Goal: Information Seeking & Learning: Learn about a topic

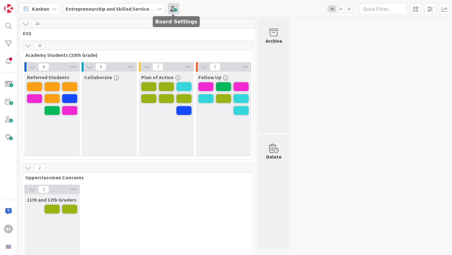
click at [173, 9] on span at bounding box center [173, 8] width 11 height 11
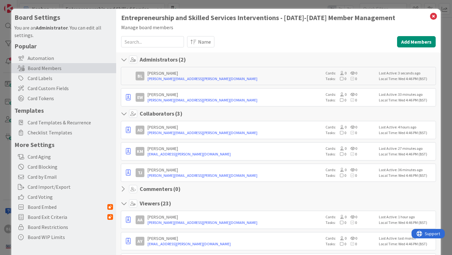
click at [130, 45] on input at bounding box center [152, 41] width 63 height 11
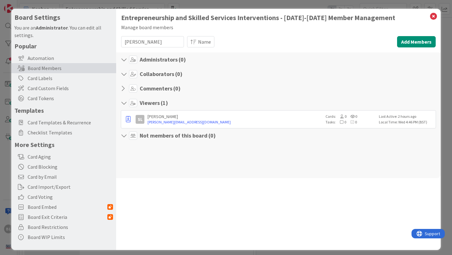
click at [166, 42] on input "[PERSON_NAME]" at bounding box center [152, 41] width 63 height 11
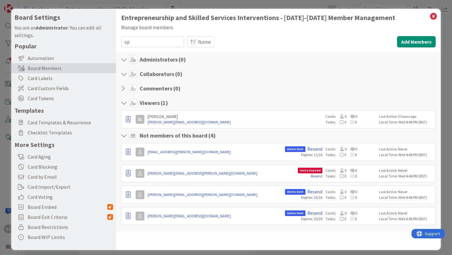
type input "s"
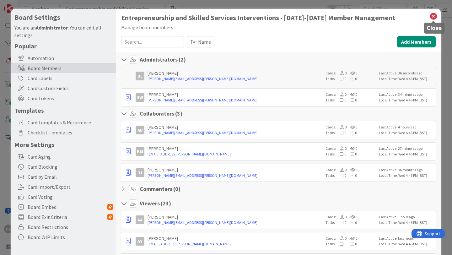
click at [433, 16] on icon at bounding box center [433, 16] width 8 height 9
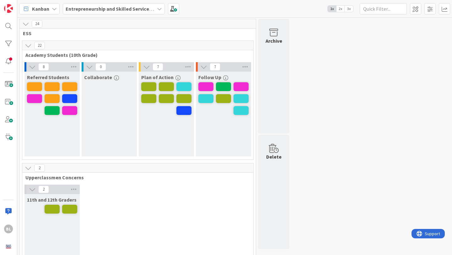
click at [341, 7] on span "2x" at bounding box center [340, 9] width 8 height 6
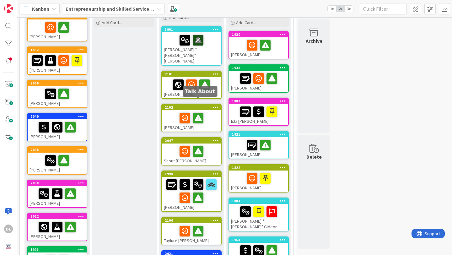
scroll to position [87, 0]
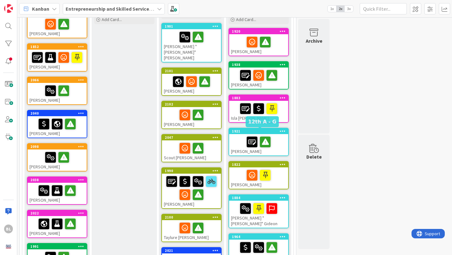
click at [269, 132] on div "1921" at bounding box center [260, 131] width 56 height 4
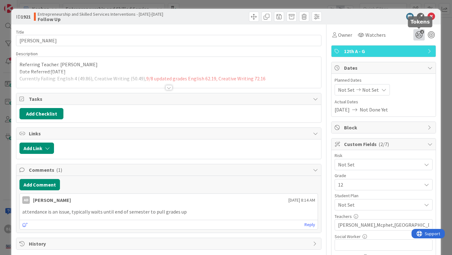
click at [419, 35] on icon "2" at bounding box center [418, 34] width 11 height 11
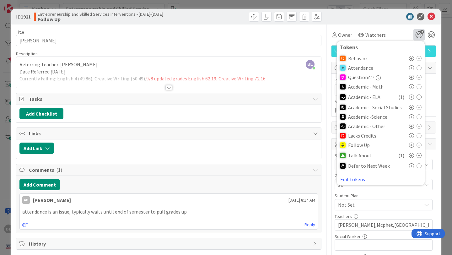
click at [411, 143] on icon at bounding box center [411, 145] width 5 height 5
click at [432, 21] on div "ID 1921 Entrepreneurship and Skilled Services Interventions - [DATE]-[DATE] Fol…" at bounding box center [225, 17] width 429 height 16
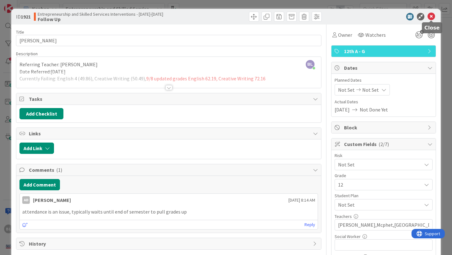
click at [432, 16] on icon at bounding box center [432, 17] width 8 height 8
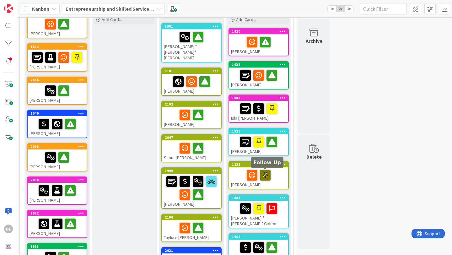
click at [265, 174] on icon at bounding box center [265, 175] width 11 height 10
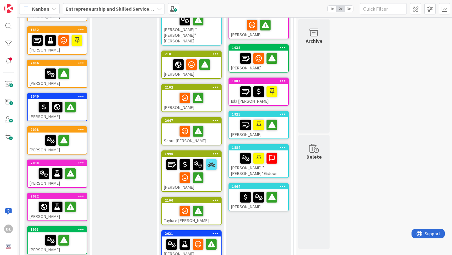
scroll to position [103, 0]
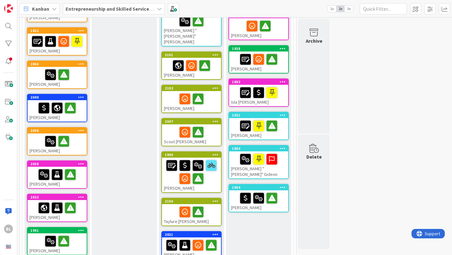
drag, startPoint x: 271, startPoint y: 165, endPoint x: 238, endPoint y: 0, distance: 167.7
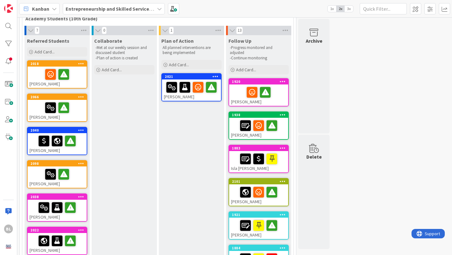
scroll to position [0, 0]
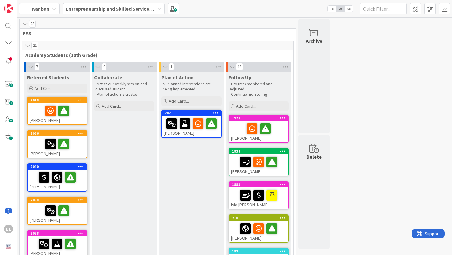
drag, startPoint x: 62, startPoint y: 53, endPoint x: 92, endPoint y: 0, distance: 60.3
